Goal: Task Accomplishment & Management: Manage account settings

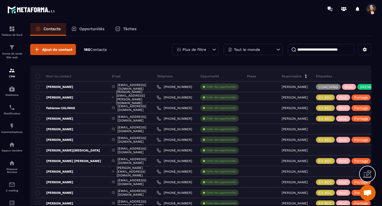
click at [200, 50] on p "Plus de filtre" at bounding box center [194, 50] width 24 height 4
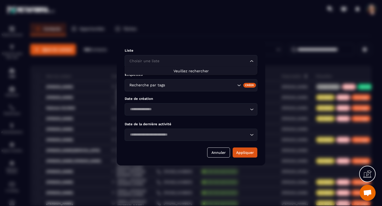
click at [207, 63] on input "Search for option" at bounding box center [188, 61] width 120 height 6
click at [198, 42] on div "Liste Choisir une liste Loading... Étiquettes Recherche par tags Créer Date de …" at bounding box center [191, 103] width 148 height 125
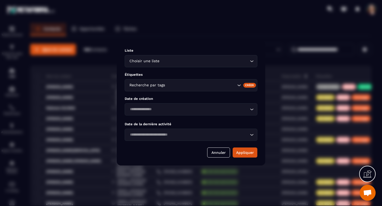
click at [216, 29] on div "Modal window" at bounding box center [191, 103] width 382 height 206
click at [214, 160] on div "Liste Choisir une liste Loading... Étiquettes Recherche par tags Créer Date de …" at bounding box center [191, 103] width 148 height 125
click at [214, 156] on button "Annuler" at bounding box center [218, 153] width 23 height 10
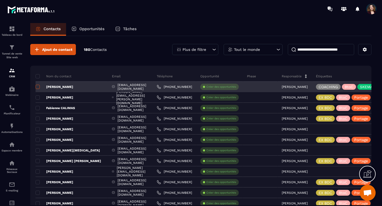
click at [38, 86] on span at bounding box center [38, 87] width 4 height 4
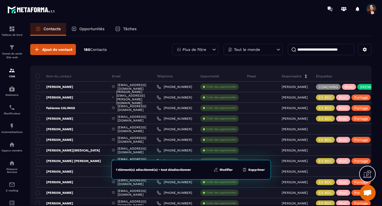
click at [229, 169] on button "Modifier" at bounding box center [223, 169] width 22 height 5
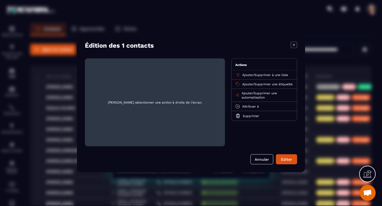
click at [248, 74] on span "Ajouter" at bounding box center [247, 75] width 11 height 4
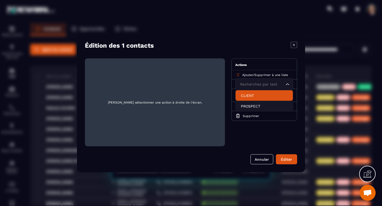
click at [248, 96] on p "CLIENT" at bounding box center [264, 95] width 47 height 5
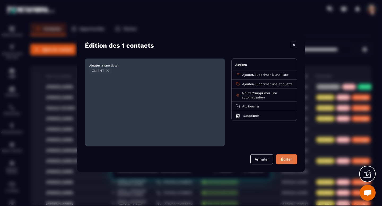
click at [281, 159] on button "Éditer" at bounding box center [286, 160] width 21 height 10
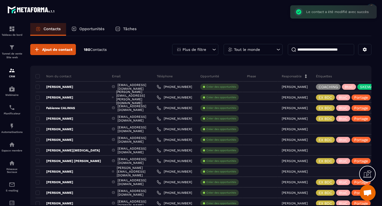
click at [211, 52] on div "Plus de filtre" at bounding box center [195, 49] width 46 height 11
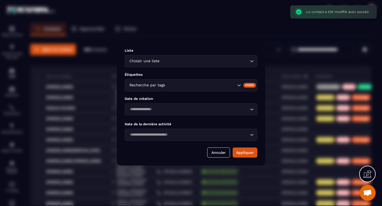
click at [251, 63] on icon "Search for option" at bounding box center [251, 61] width 5 height 5
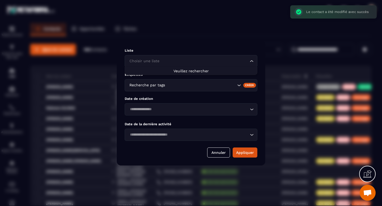
click at [251, 63] on icon "Search for option" at bounding box center [251, 61] width 5 height 5
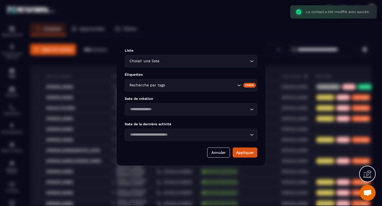
click at [205, 33] on div "Modal window" at bounding box center [191, 103] width 382 height 206
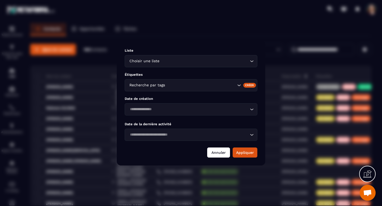
click at [218, 153] on button "Annuler" at bounding box center [218, 153] width 23 height 10
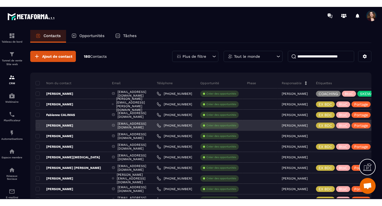
scroll to position [3680, 0]
